Goal: Task Accomplishment & Management: Manage account settings

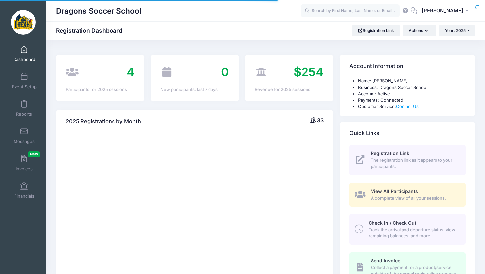
select select
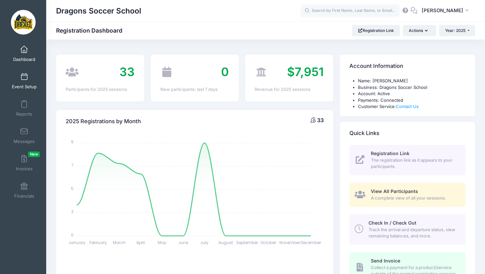
click at [24, 84] on span "Event Setup" at bounding box center [24, 87] width 25 height 6
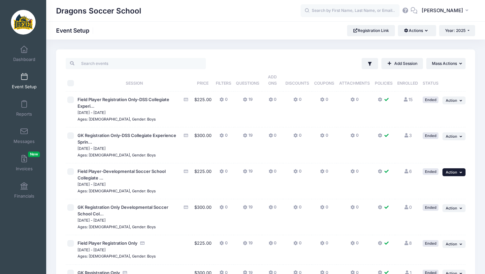
click at [459, 172] on icon "button" at bounding box center [461, 173] width 4 height 4
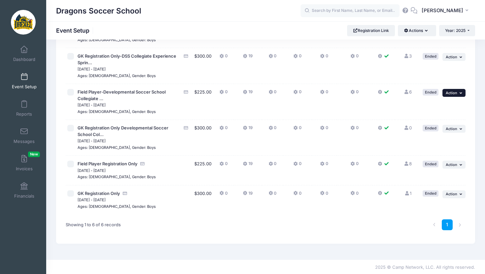
scroll to position [80, 0]
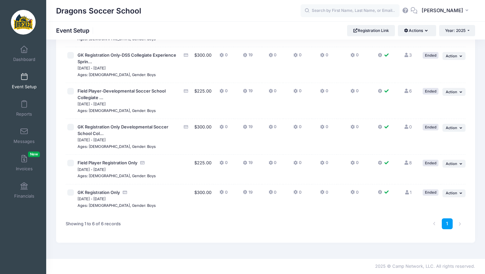
click at [409, 164] on link "8 Full" at bounding box center [408, 162] width 8 height 5
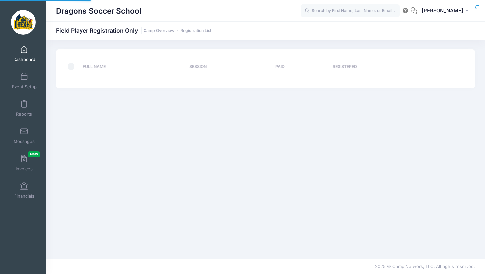
select select "10"
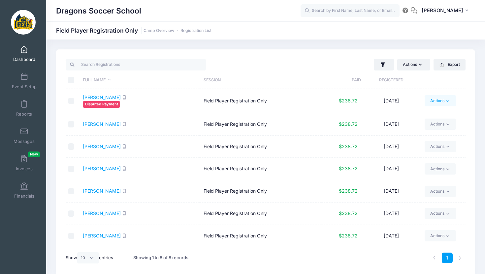
click at [446, 103] on icon at bounding box center [447, 101] width 5 height 5
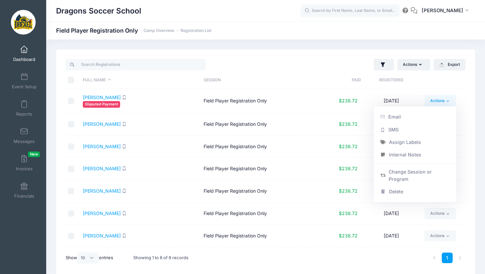
click at [446, 103] on icon at bounding box center [447, 101] width 5 height 5
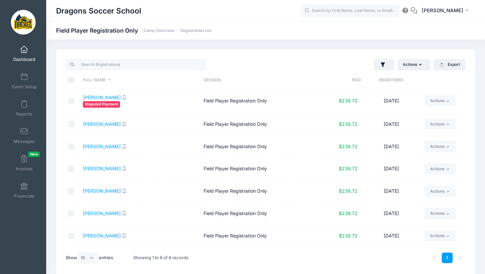
click at [101, 104] on span "Disputed Payment" at bounding box center [101, 104] width 37 height 6
click at [396, 99] on td "07/17/2025" at bounding box center [391, 101] width 60 height 24
click at [444, 102] on link "Actions" at bounding box center [439, 100] width 31 height 11
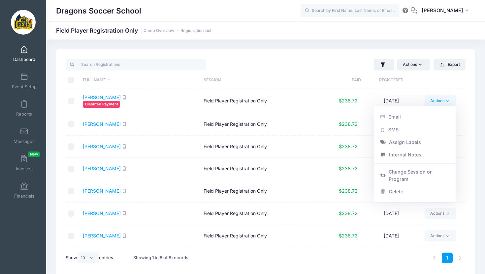
click at [444, 102] on link "Actions" at bounding box center [439, 100] width 31 height 11
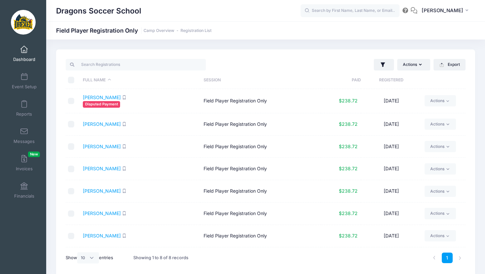
click at [256, 103] on td "Field Player Registration Only" at bounding box center [260, 101] width 120 height 24
click at [104, 104] on span "Disputed Payment" at bounding box center [101, 104] width 37 height 6
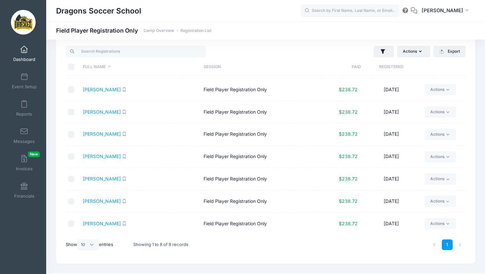
scroll to position [19, 0]
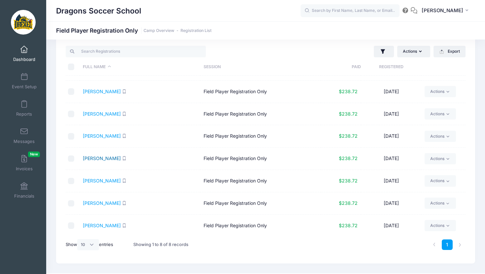
click at [108, 159] on link "Moffitt, Lorenzo" at bounding box center [102, 159] width 38 height 6
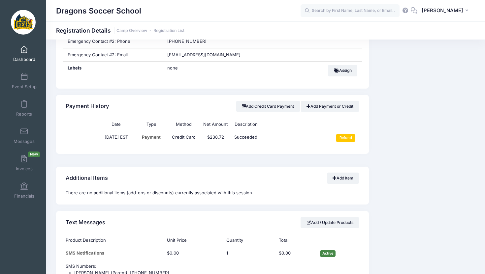
scroll to position [385, 0]
click at [345, 140] on input "Refund" at bounding box center [345, 139] width 19 height 8
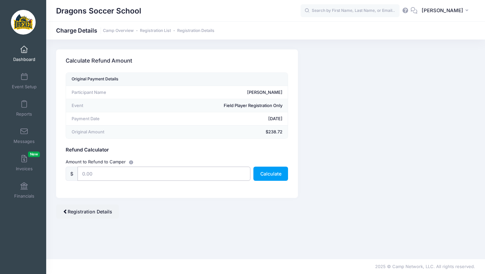
click at [85, 175] on input "text" at bounding box center [163, 174] width 172 height 14
type input "225.00"
click at [264, 176] on button "Calculate" at bounding box center [270, 174] width 35 height 14
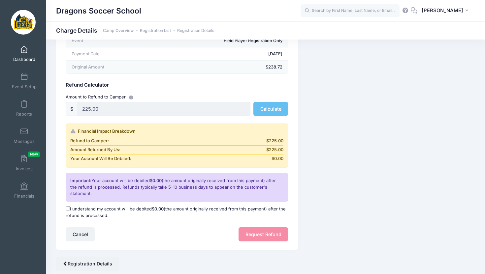
scroll to position [66, 0]
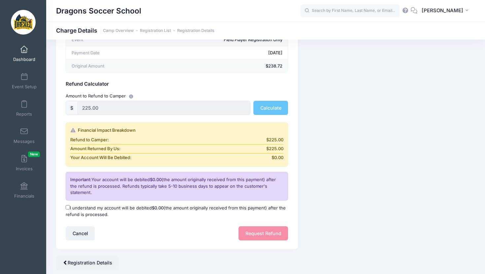
click at [68, 207] on input "I understand my account will be debited $0.00 (the amount originally received f…" at bounding box center [68, 207] width 4 height 4
checkbox input "true"
click at [264, 235] on button "Request Refund" at bounding box center [262, 234] width 49 height 14
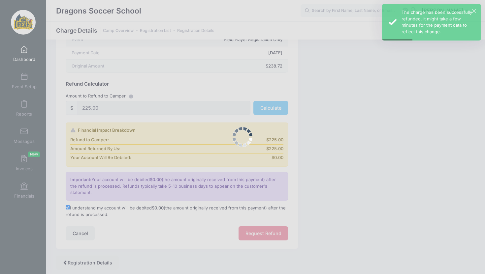
scroll to position [0, 0]
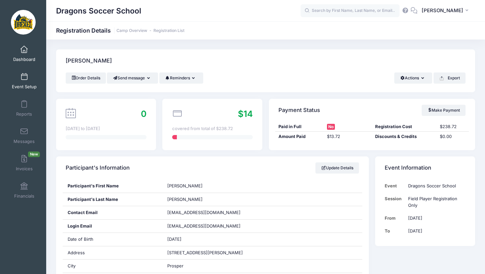
click at [24, 80] on span at bounding box center [24, 77] width 0 height 7
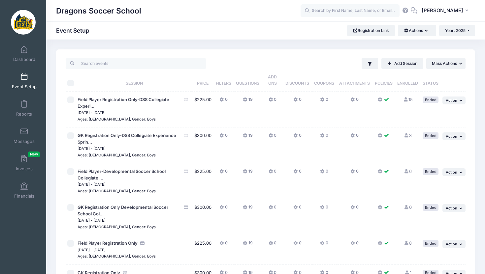
scroll to position [80, 0]
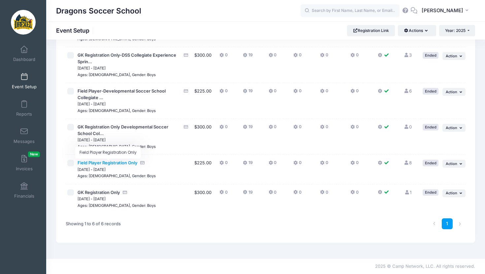
click at [105, 165] on span "Field Player Registration Only" at bounding box center [107, 162] width 60 height 5
click at [411, 163] on link "8 Full" at bounding box center [408, 162] width 8 height 5
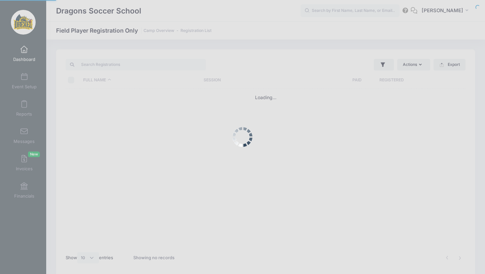
select select "10"
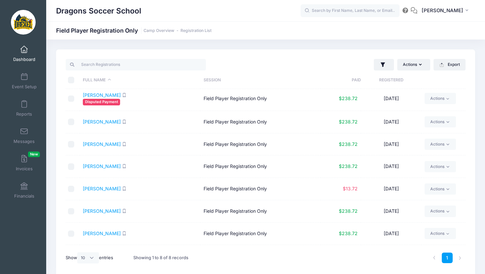
scroll to position [5, 0]
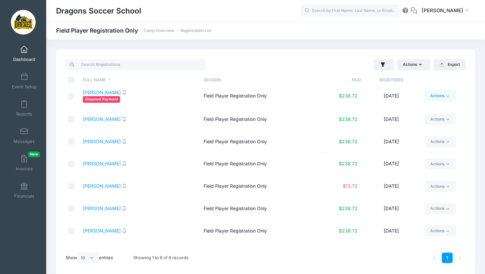
click at [444, 99] on link "Actions" at bounding box center [439, 95] width 31 height 11
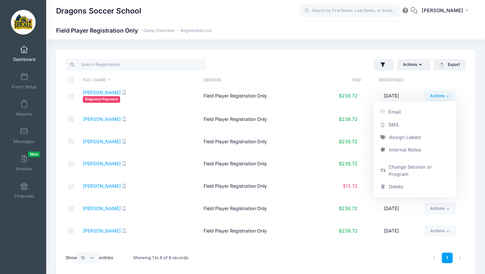
click at [294, 88] on th "Session" at bounding box center [260, 80] width 120 height 17
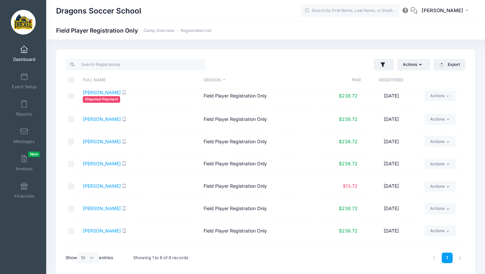
scroll to position [0, 0]
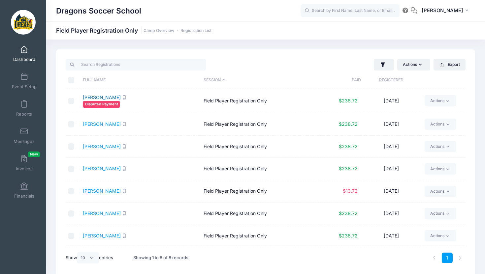
click at [113, 98] on link "Coleman, Lucas" at bounding box center [102, 98] width 38 height 6
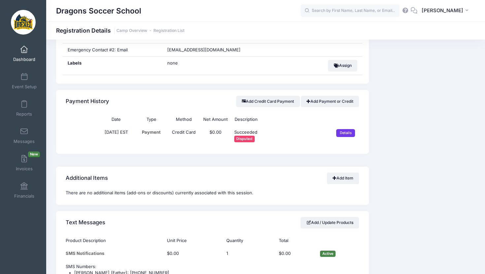
scroll to position [367, 0]
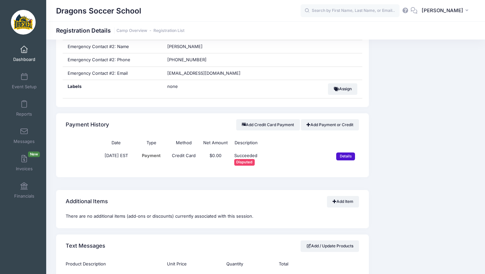
click at [351, 158] on input "Details" at bounding box center [345, 157] width 19 height 8
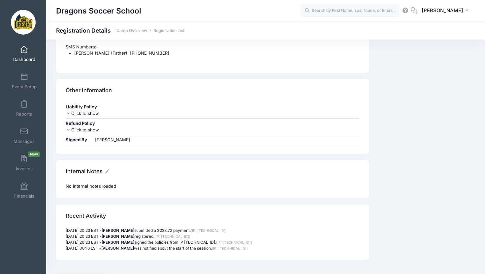
scroll to position [648, 0]
